Goal: Information Seeking & Learning: Learn about a topic

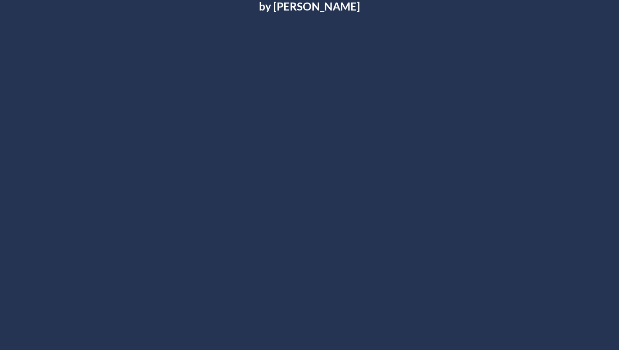
click at [600, 40] on div "Launch Your Legacy in 1-2 years not 10-20 Years - Webinar by Harini Ramachandra…" at bounding box center [309, 191] width 601 height 408
click at [483, 25] on div "Launch Your Legacy in 1-2 years not 10-20 Years - Webinar by Harini Ramachandra…" at bounding box center [309, 191] width 601 height 408
click at [451, 29] on div at bounding box center [309, 178] width 505 height 300
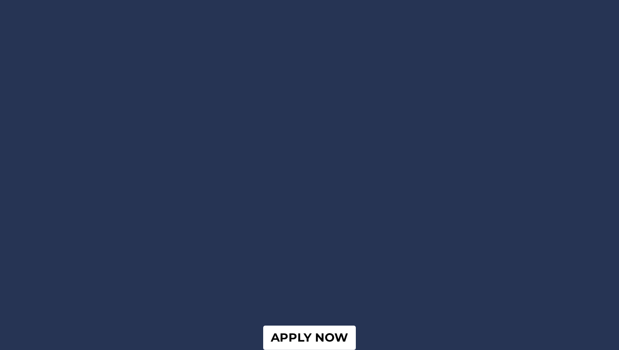
scroll to position [73, 0]
click at [601, 76] on div "Launch Your Legacy in 1-2 years not 10-20 Years - Webinar by Harini Ramachandra…" at bounding box center [309, 169] width 601 height 408
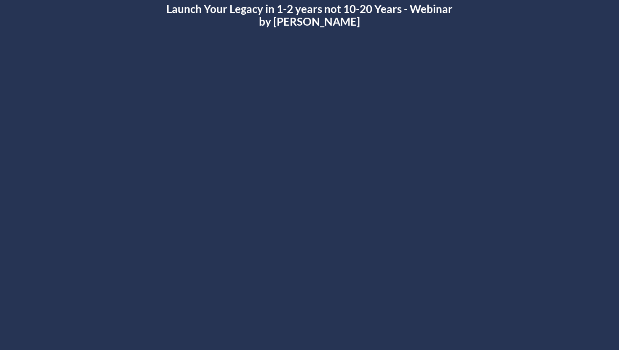
scroll to position [36, 0]
click at [568, 165] on div "Launch Your Legacy in 1-2 years not 10-20 Years - Webinar by Harini Ramachandra…" at bounding box center [309, 206] width 601 height 408
click at [582, 130] on div "Launch Your Legacy in 1-2 years not 10-20 Years - Webinar by Harini Ramachandra…" at bounding box center [309, 206] width 601 height 408
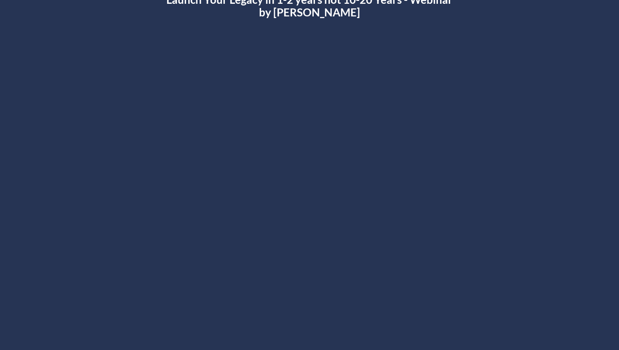
scroll to position [47, 0]
click at [601, 135] on div "Launch Your Legacy in 1-2 years not 10-20 Years - Webinar by Harini Ramachandra…" at bounding box center [309, 195] width 601 height 408
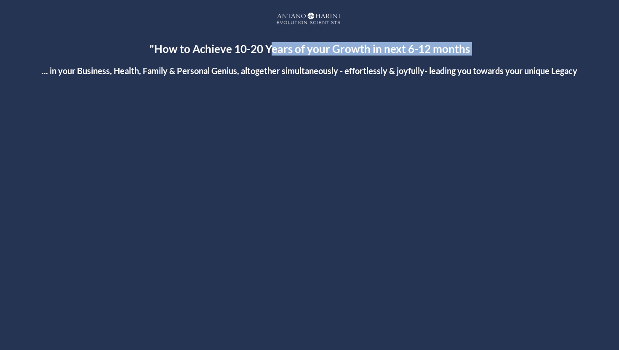
drag, startPoint x: 272, startPoint y: 48, endPoint x: 436, endPoint y: 63, distance: 164.6
click at [436, 63] on div ""How to Achieve 10-20 Years of your Growth in next 6-12 months ... in your Busi…" at bounding box center [309, 59] width 601 height 35
click at [435, 64] on div ""How to Achieve 10-20 Years of your Growth in next 6-12 months ... in your Busi…" at bounding box center [309, 59] width 601 height 35
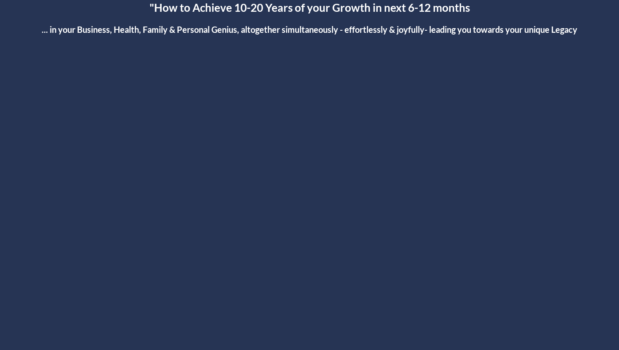
scroll to position [42, 0]
click at [300, 200] on div at bounding box center [310, 202] width 488 height 274
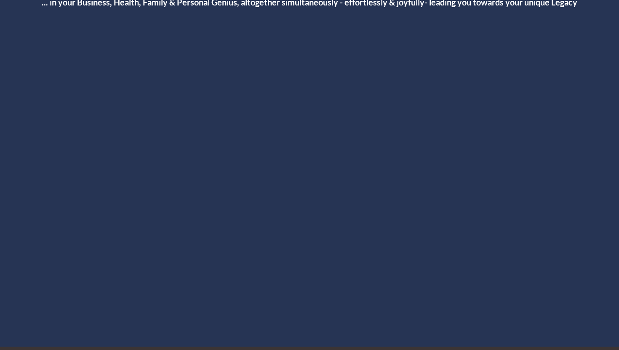
scroll to position [68, 0]
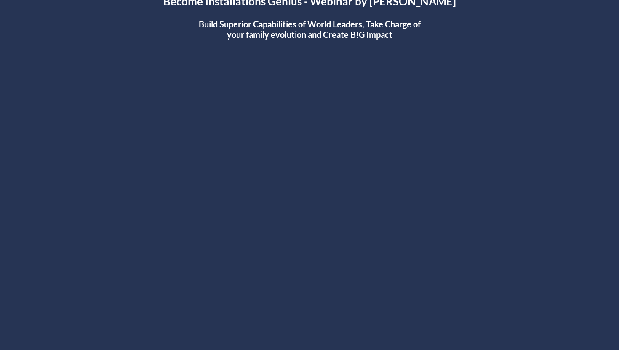
scroll to position [53, 0]
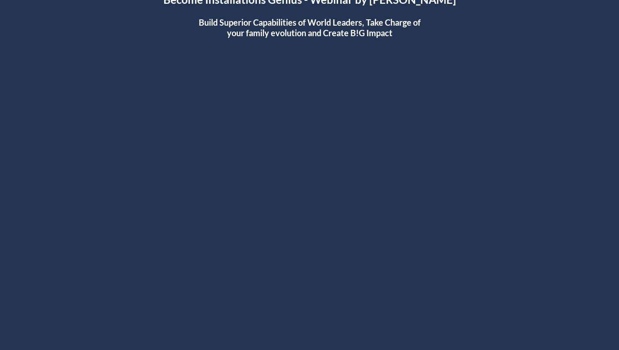
click at [321, 169] on div at bounding box center [309, 213] width 505 height 284
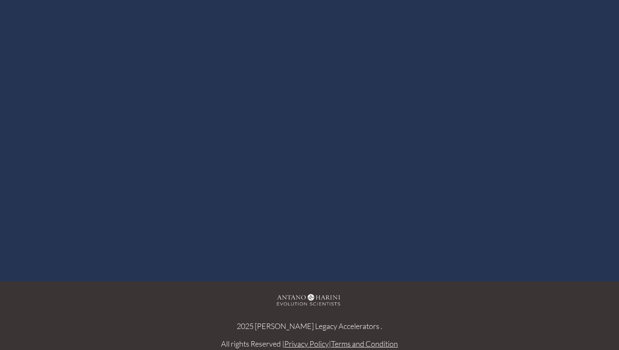
scroll to position [174, 0]
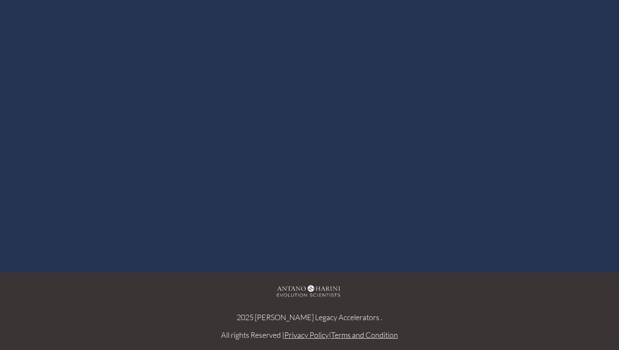
click at [80, 235] on div "Video Tracking Example" at bounding box center [309, 92] width 585 height 293
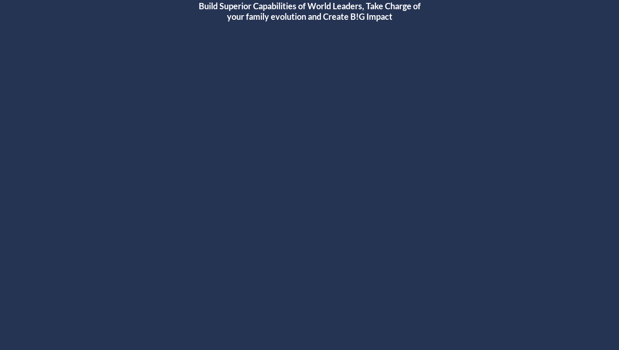
scroll to position [0, 0]
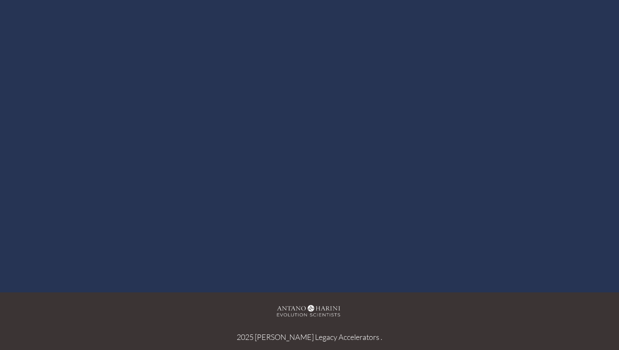
scroll to position [174, 0]
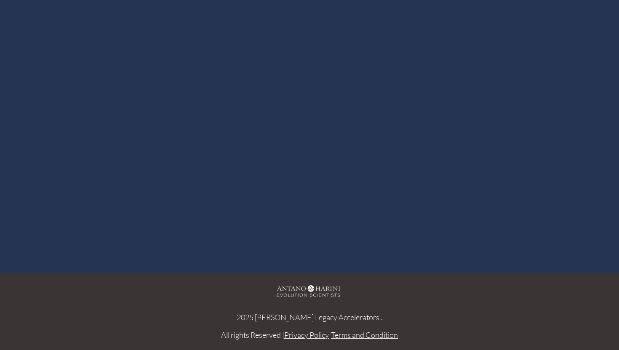
click at [311, 86] on div at bounding box center [309, 93] width 505 height 284
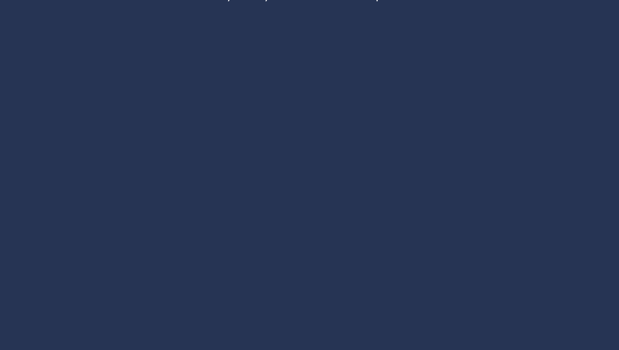
scroll to position [96, 0]
click at [608, 88] on div at bounding box center [309, 171] width 601 height 310
click at [309, 169] on div at bounding box center [309, 171] width 505 height 284
click at [310, 168] on div at bounding box center [309, 171] width 505 height 284
